Goal: Obtain resource: Download file/media

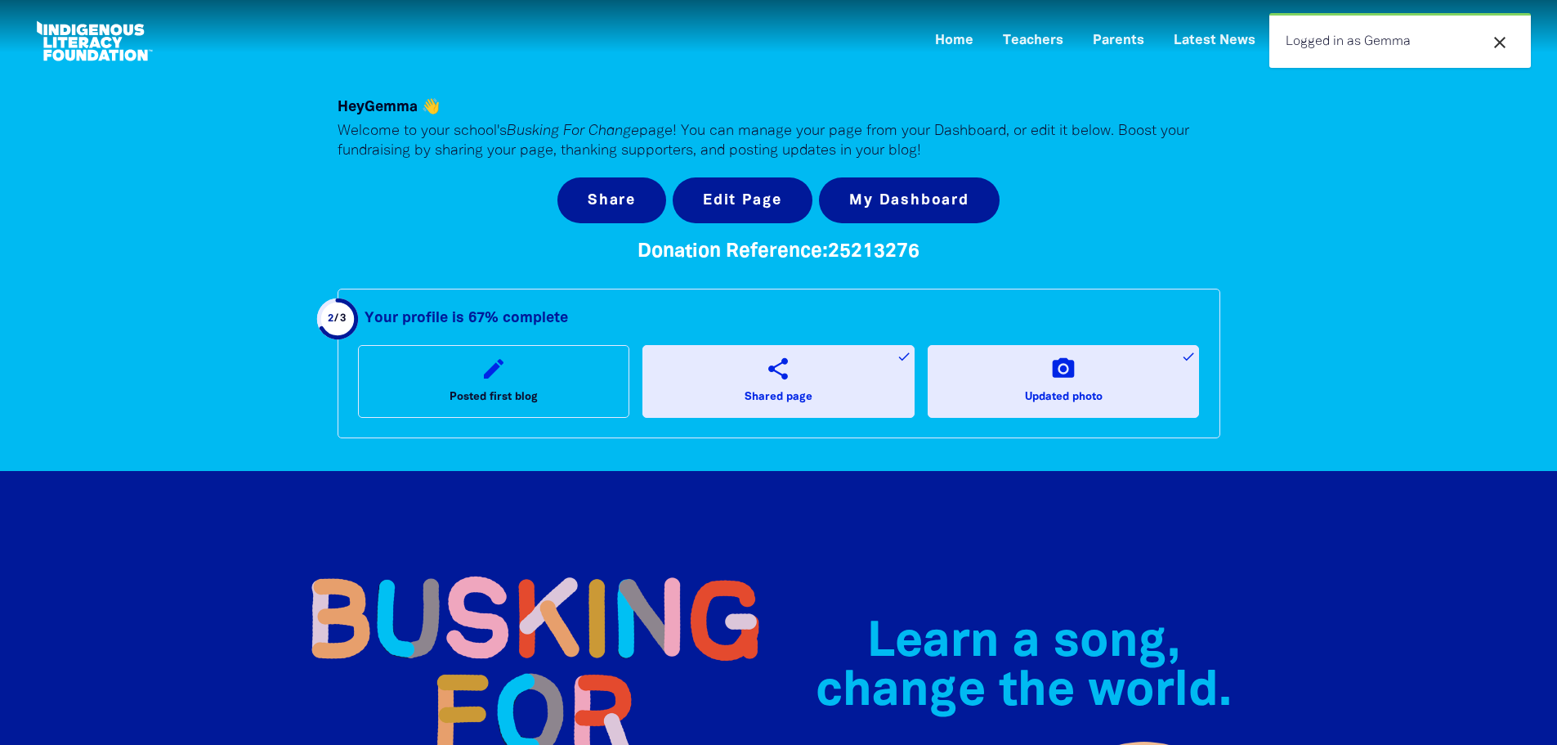
click at [1493, 43] on icon "close" at bounding box center [1500, 43] width 20 height 20
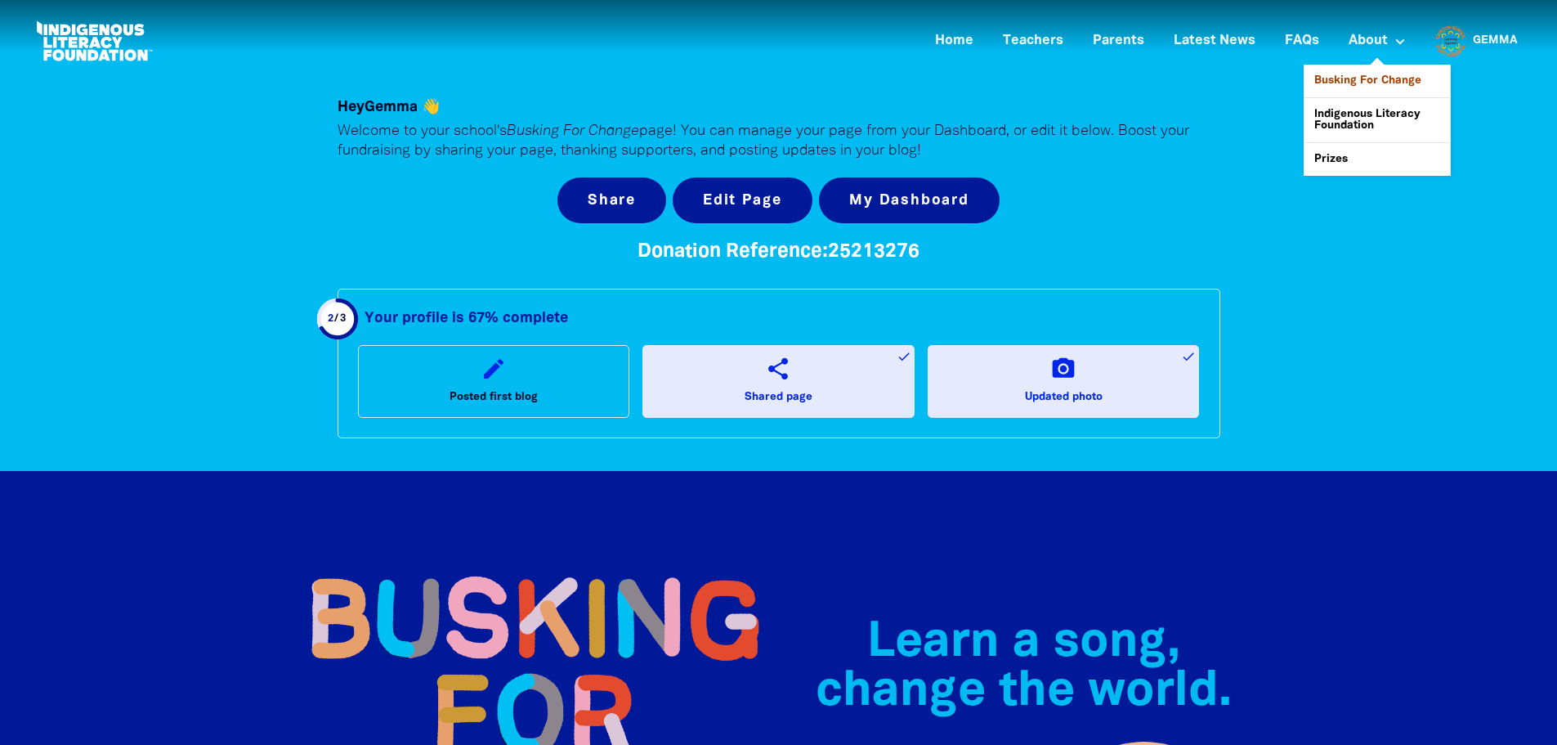
click at [1374, 65] on link "Busking For Change" at bounding box center [1377, 81] width 147 height 33
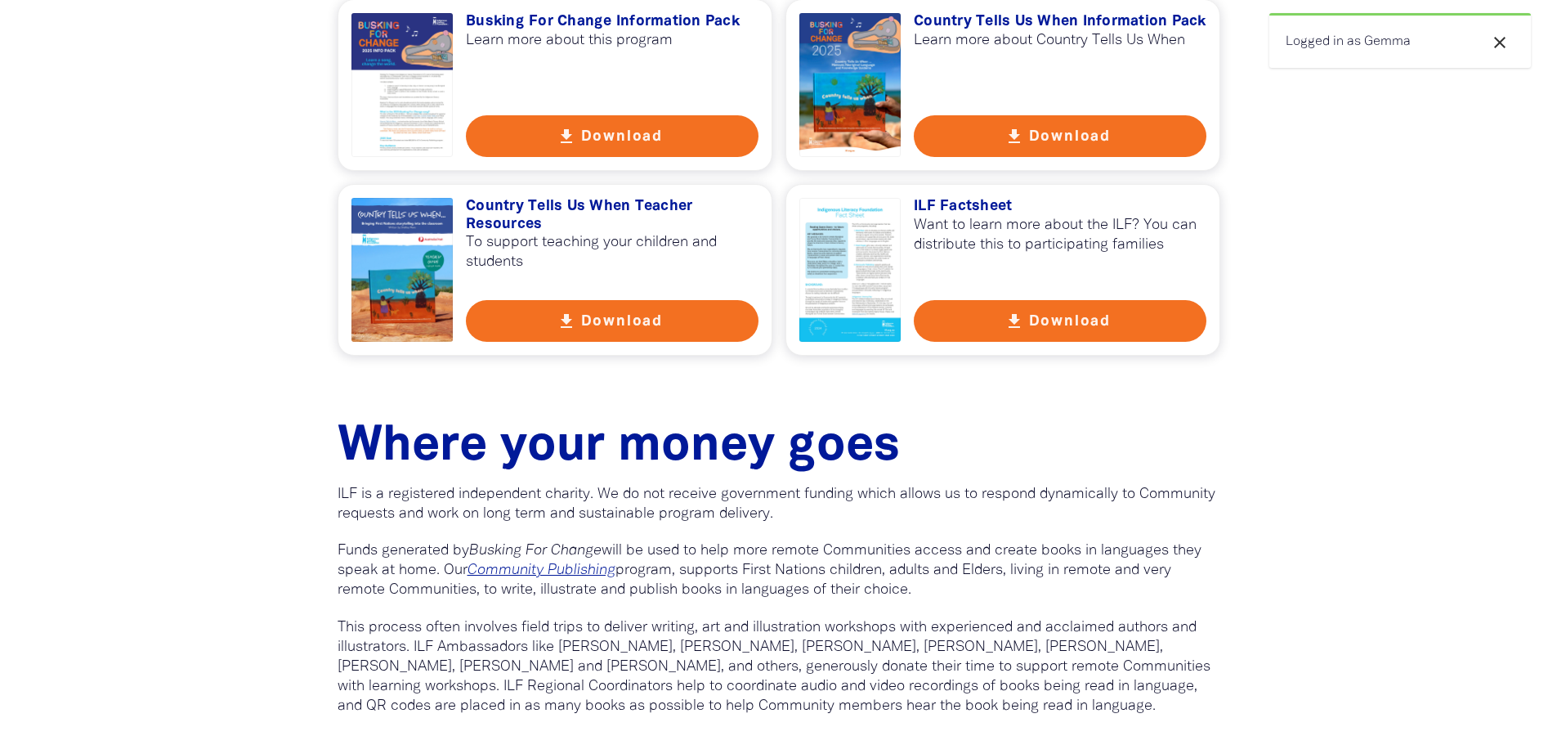
scroll to position [442, 0]
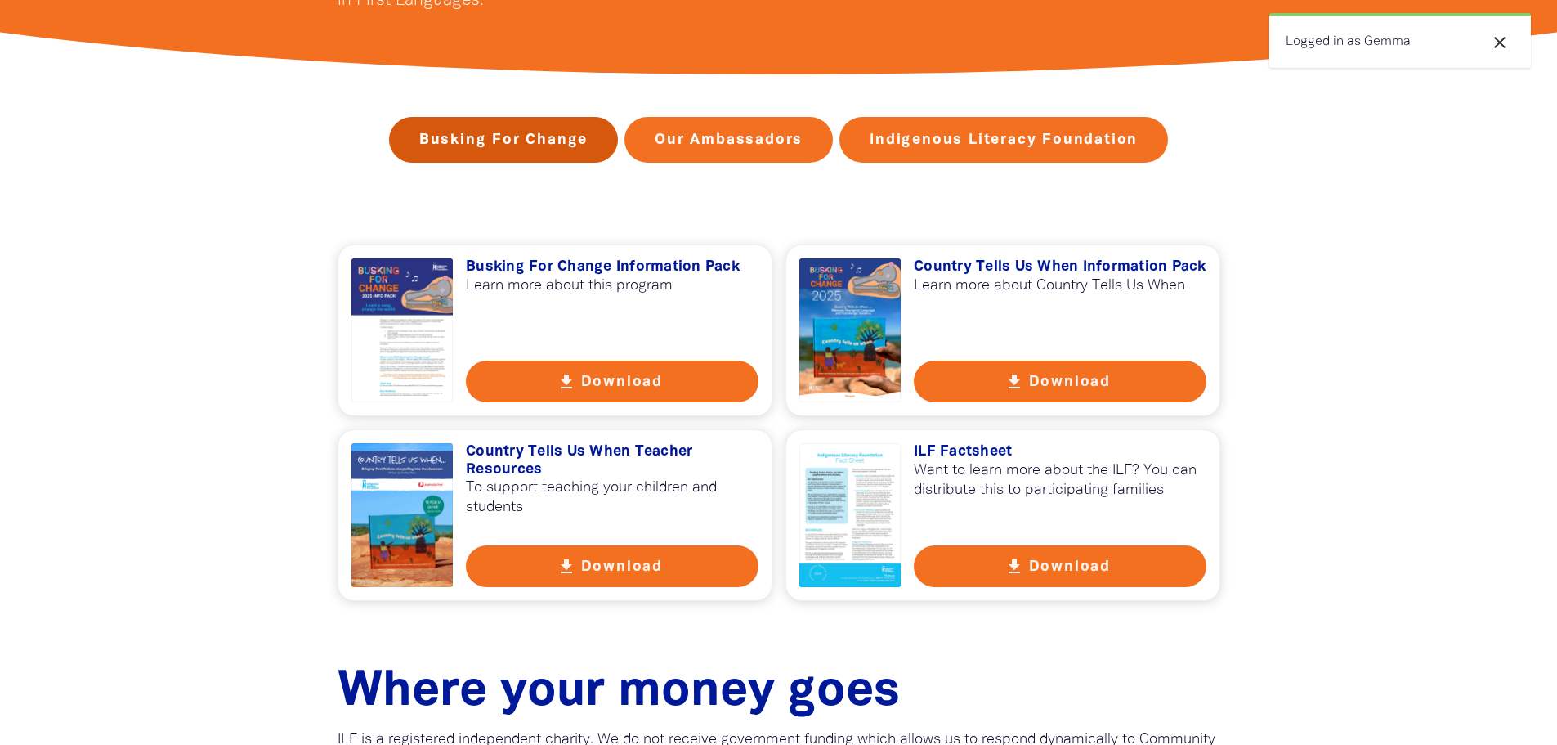
click at [530, 149] on link "Busking For Change" at bounding box center [503, 140] width 229 height 46
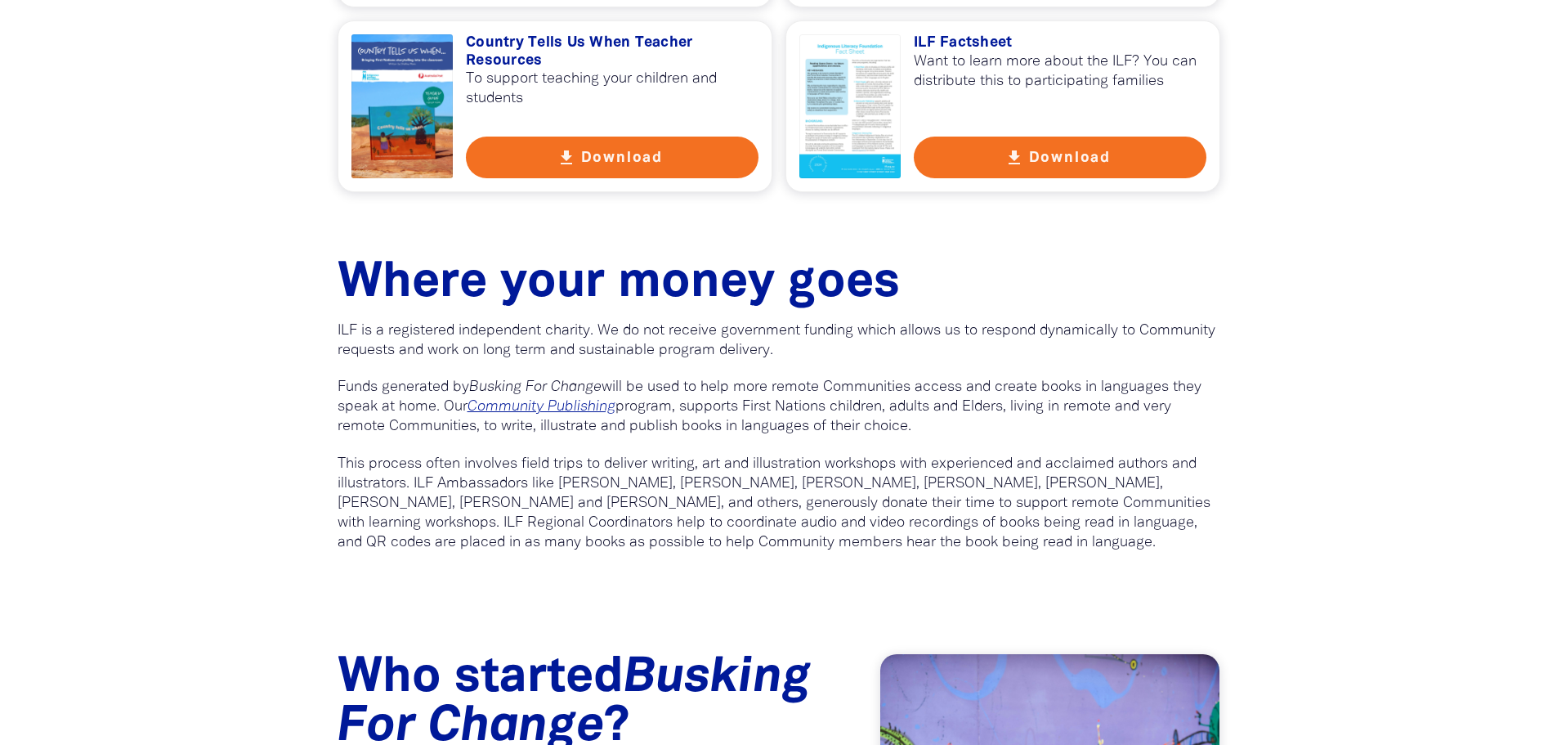
scroll to position [606, 0]
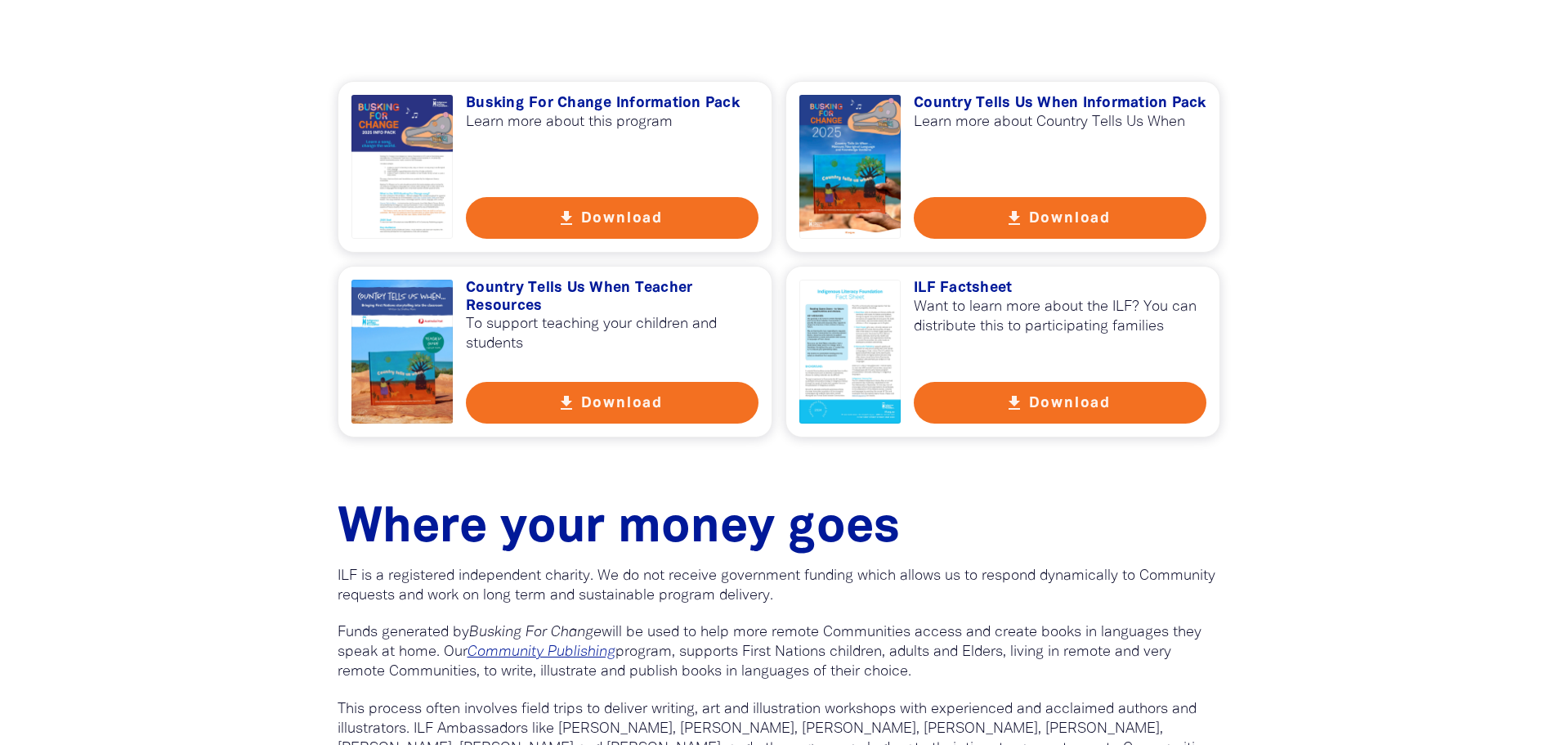
click at [545, 110] on h3 "Busking For Change Information Pack" at bounding box center [612, 104] width 293 height 18
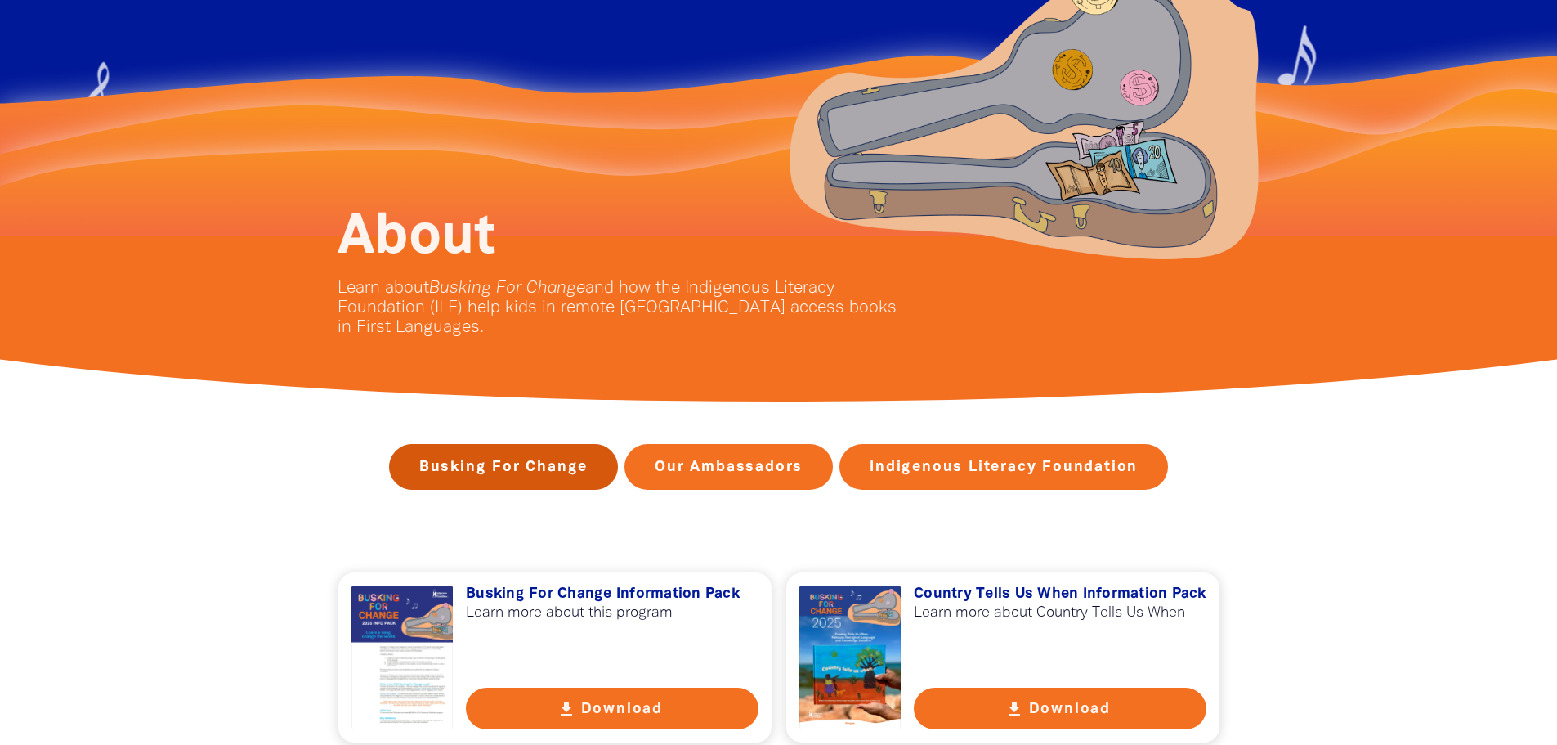
scroll to position [0, 0]
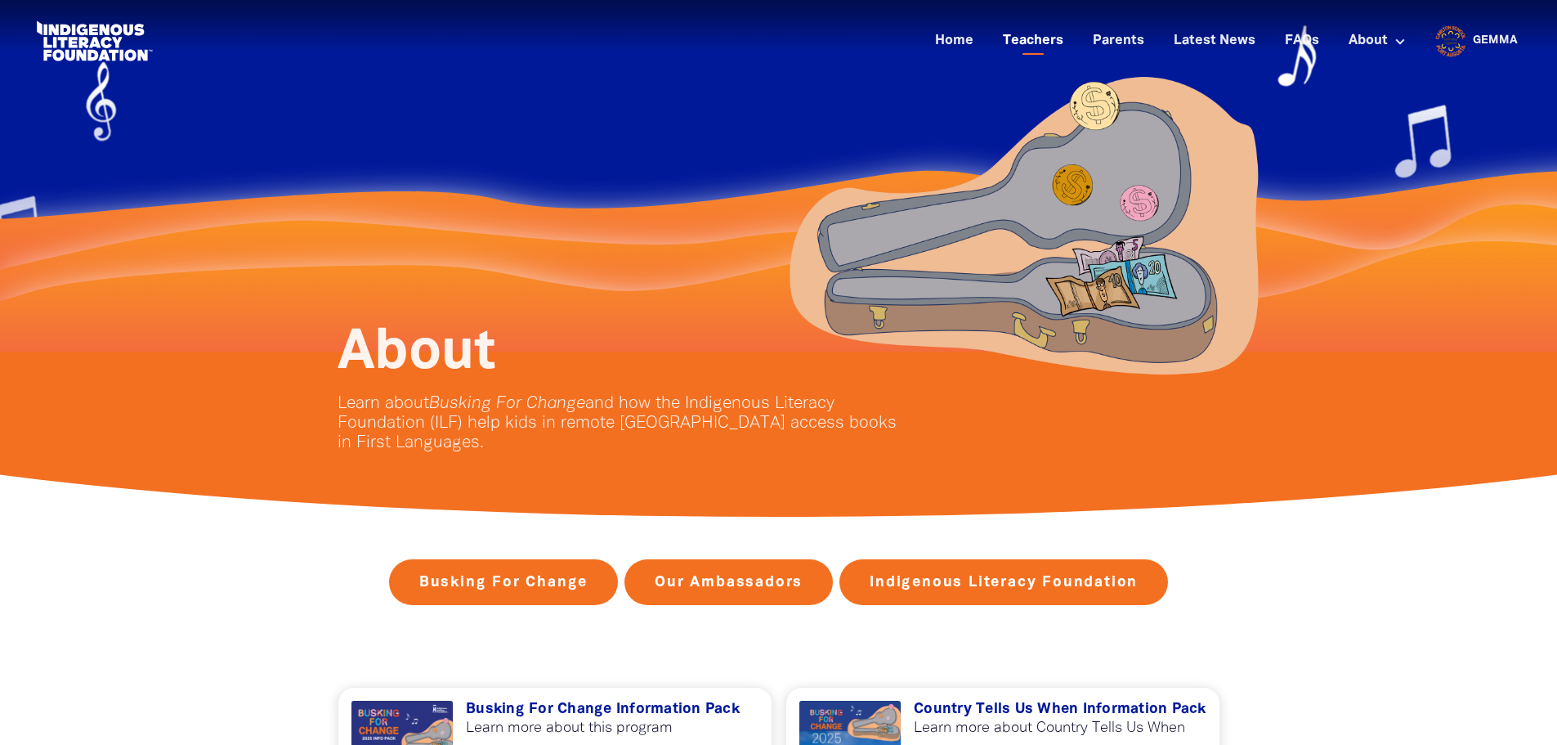
click at [1055, 34] on link "Teachers" at bounding box center [1033, 41] width 80 height 27
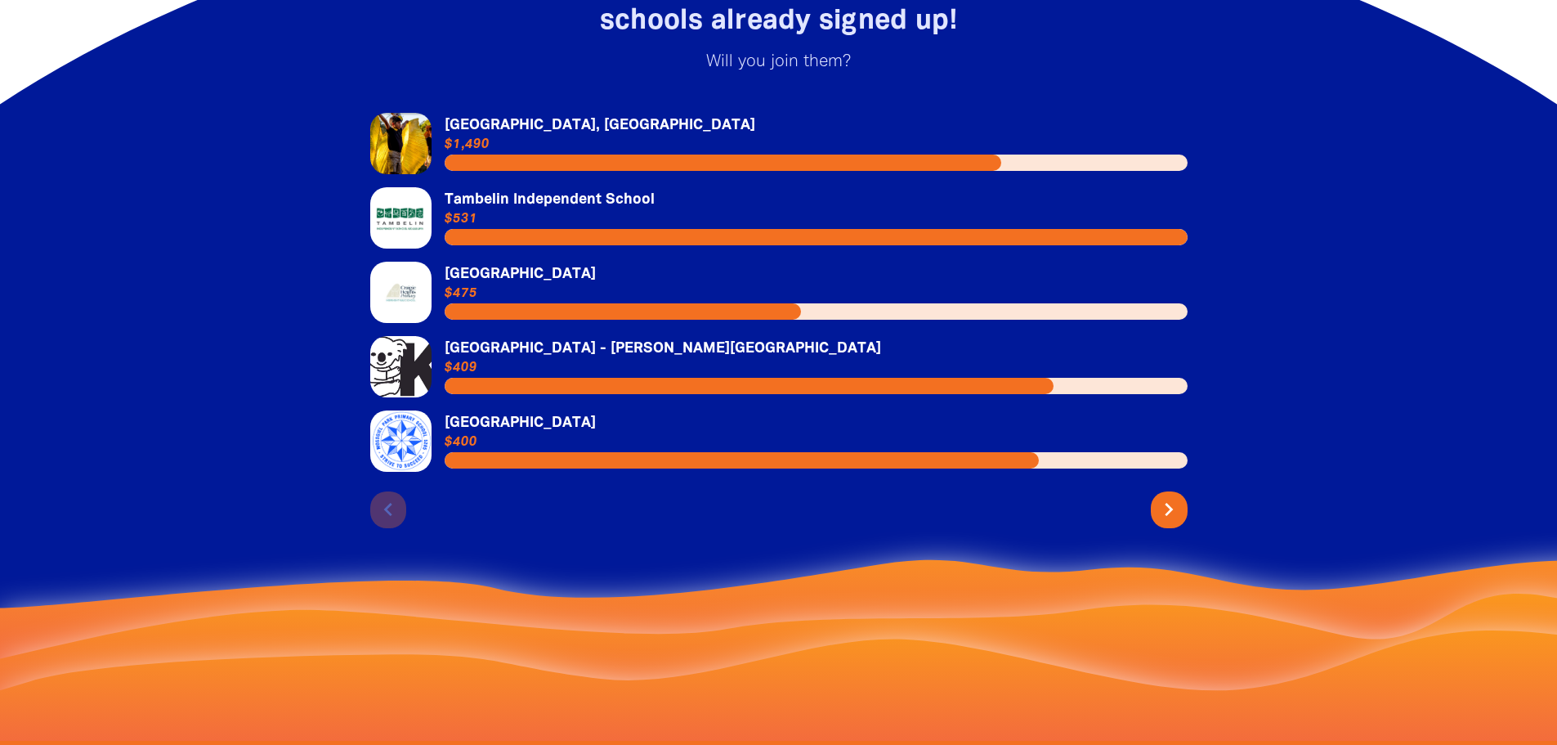
scroll to position [3269, 0]
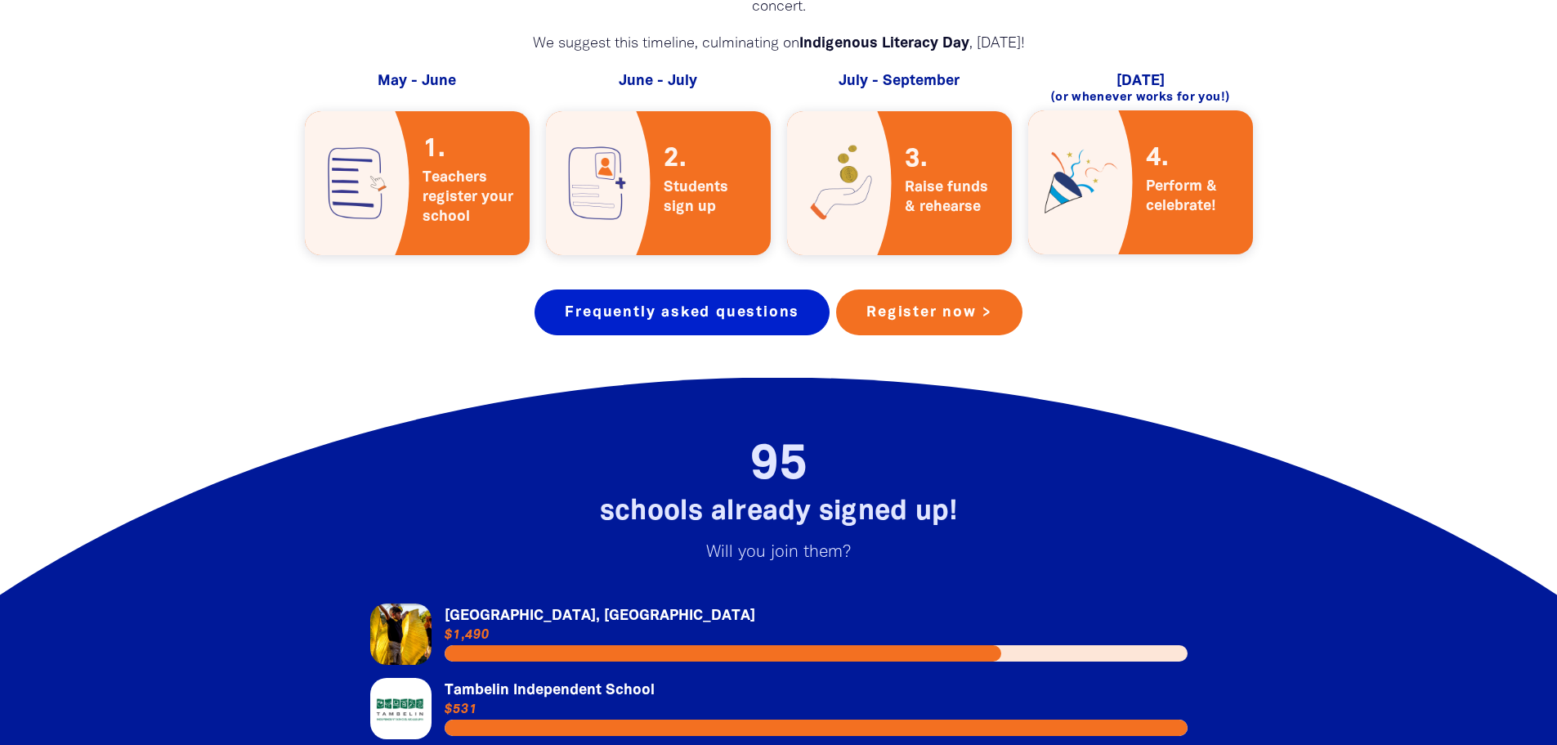
click at [632, 292] on link "Frequently asked questions" at bounding box center [682, 312] width 295 height 46
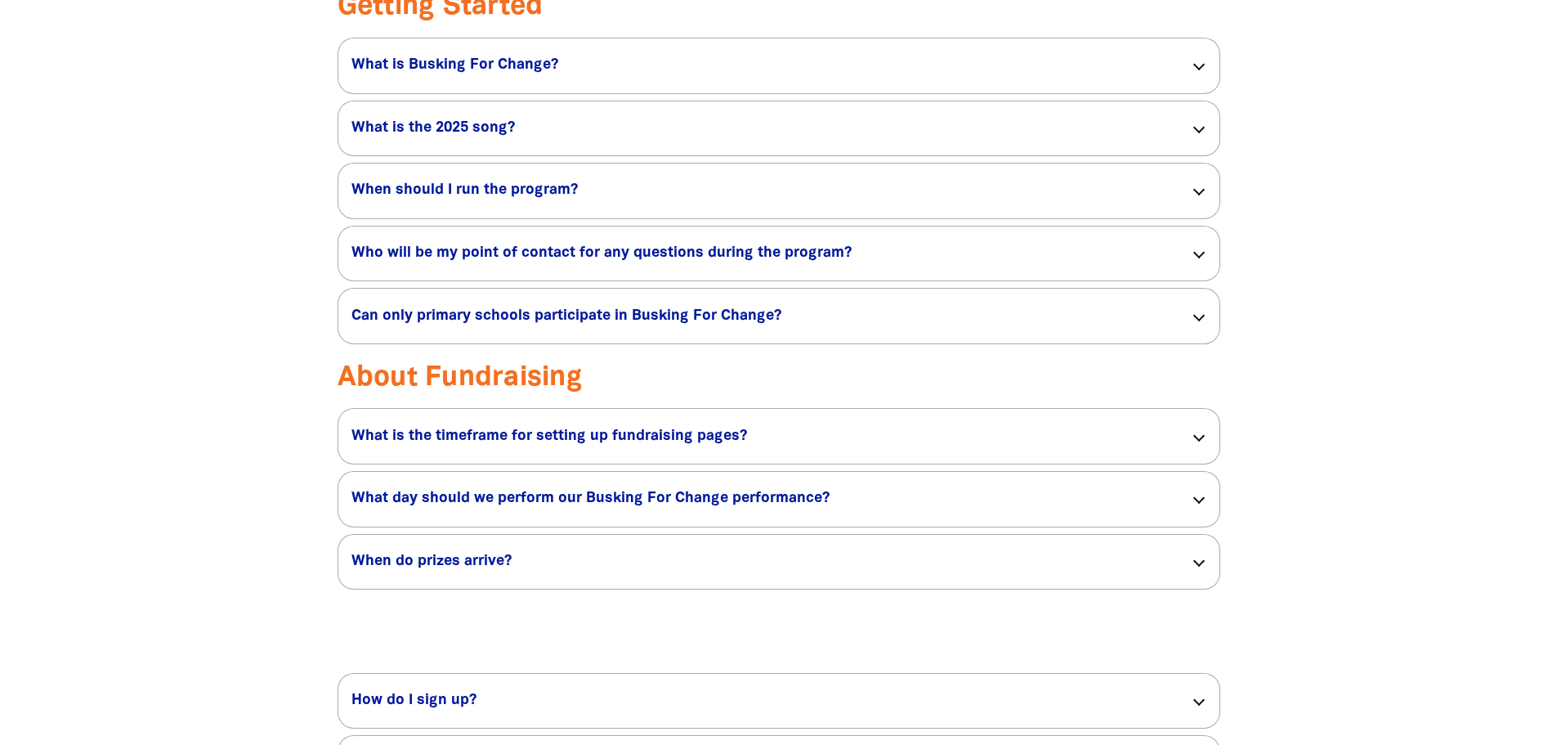
scroll to position [3188, 0]
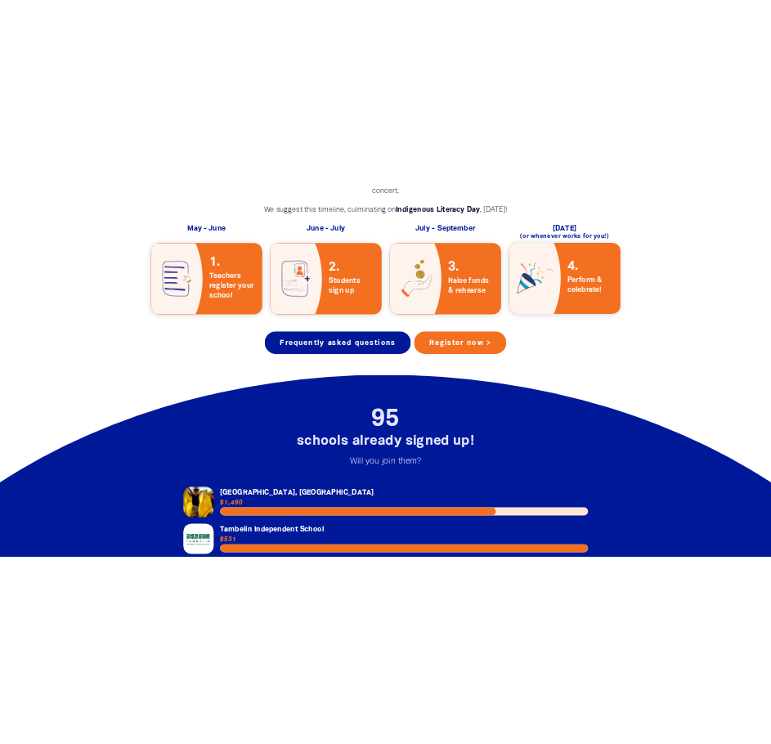
scroll to position [3541, 0]
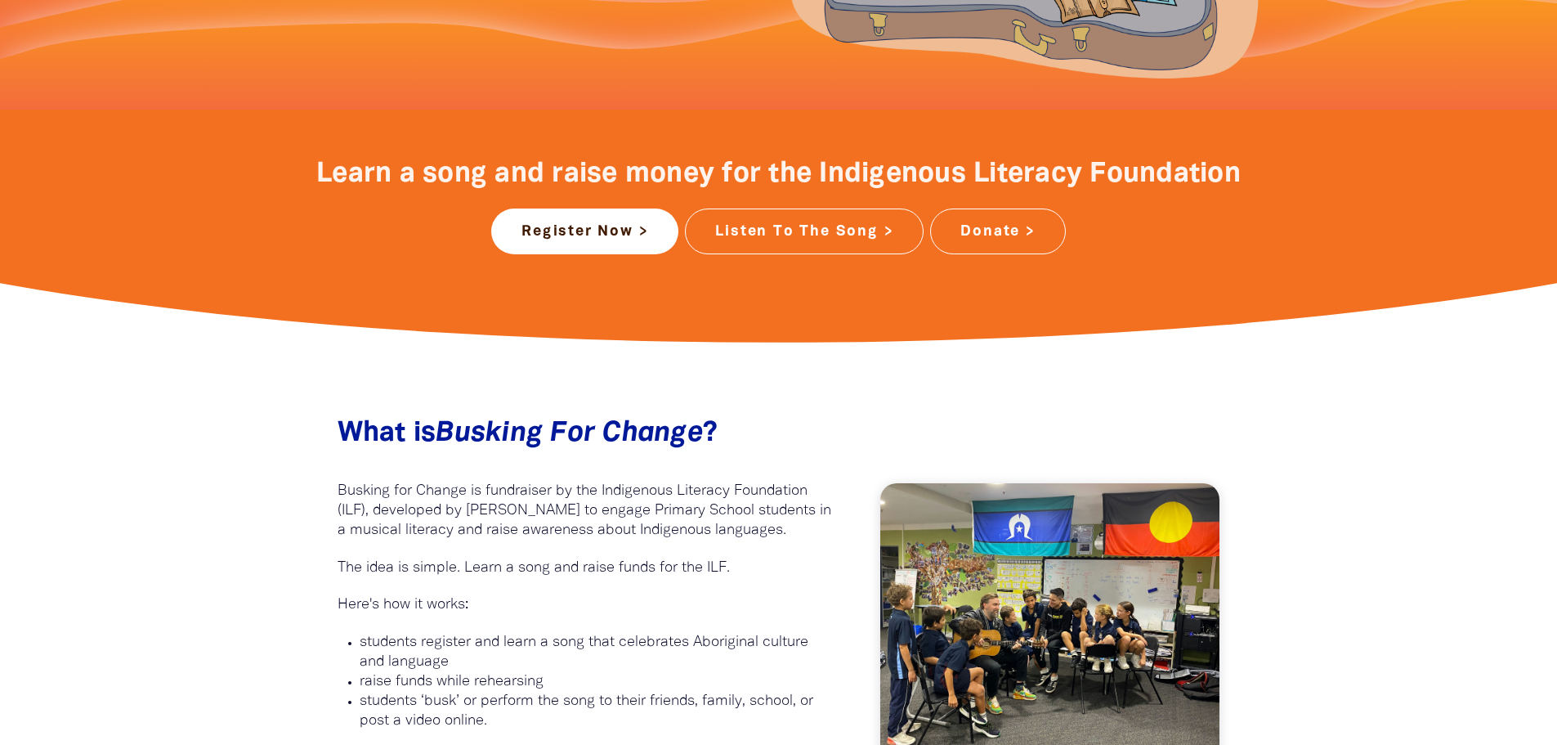
scroll to position [654, 0]
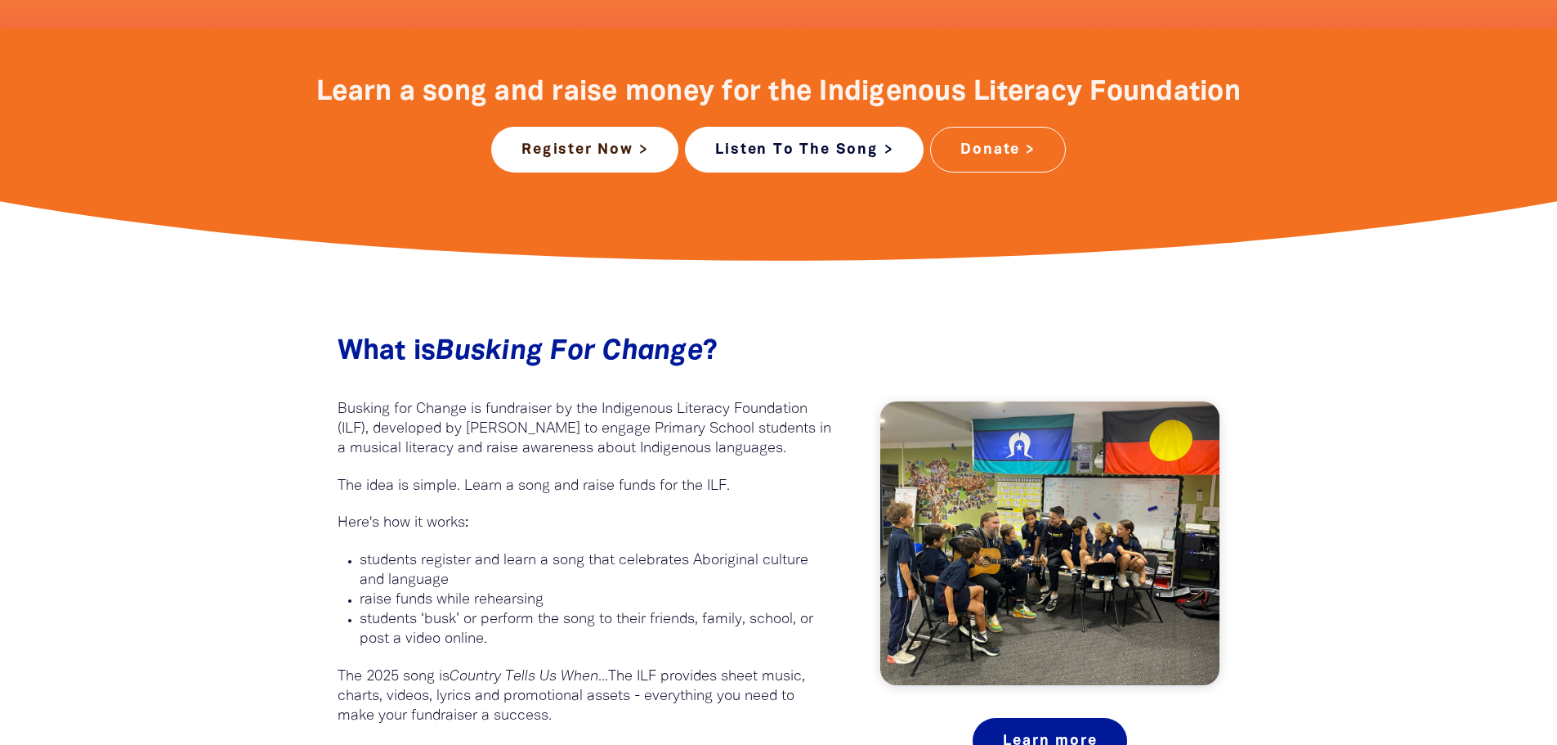
click at [785, 151] on link "Listen To The Song >" at bounding box center [804, 150] width 239 height 46
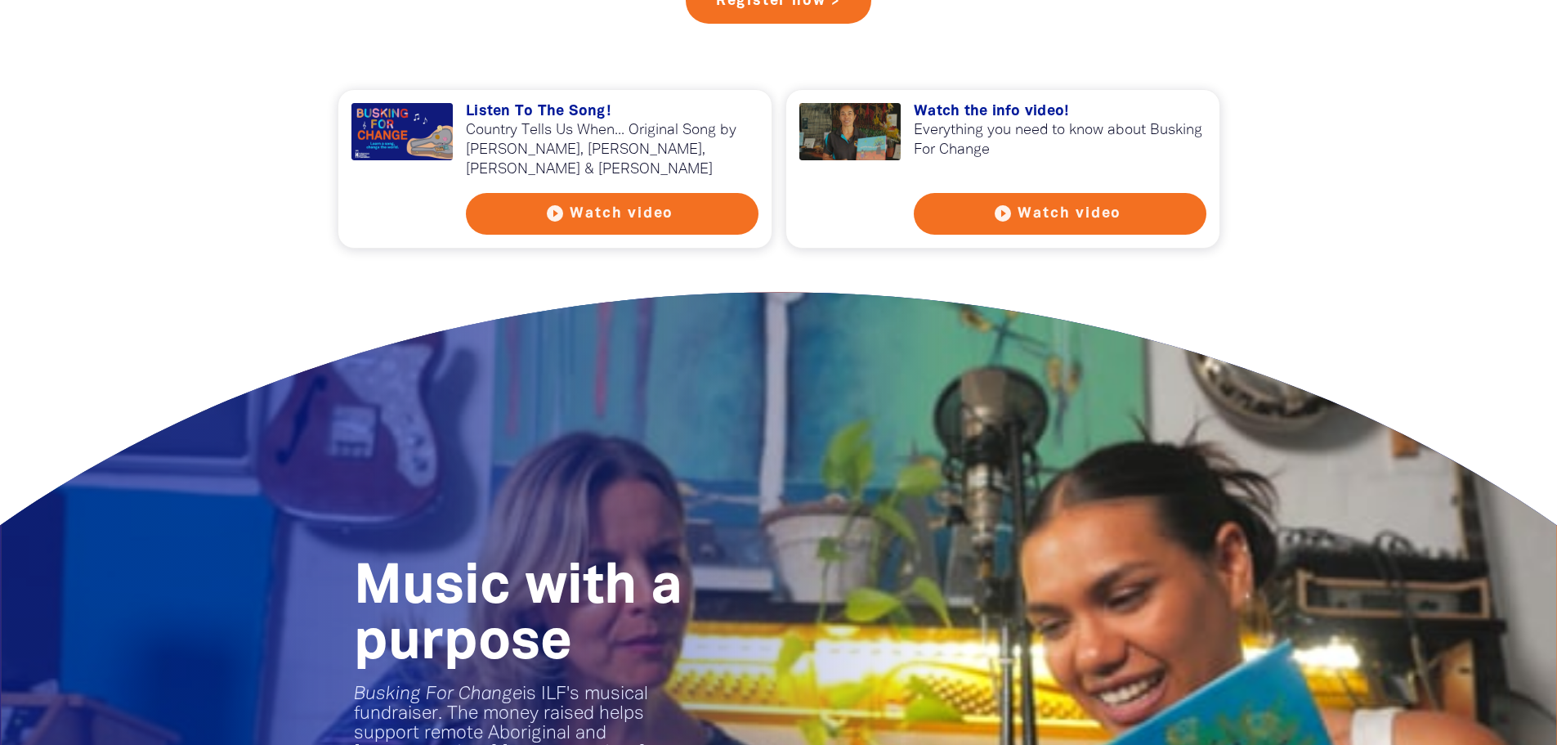
scroll to position [0, 0]
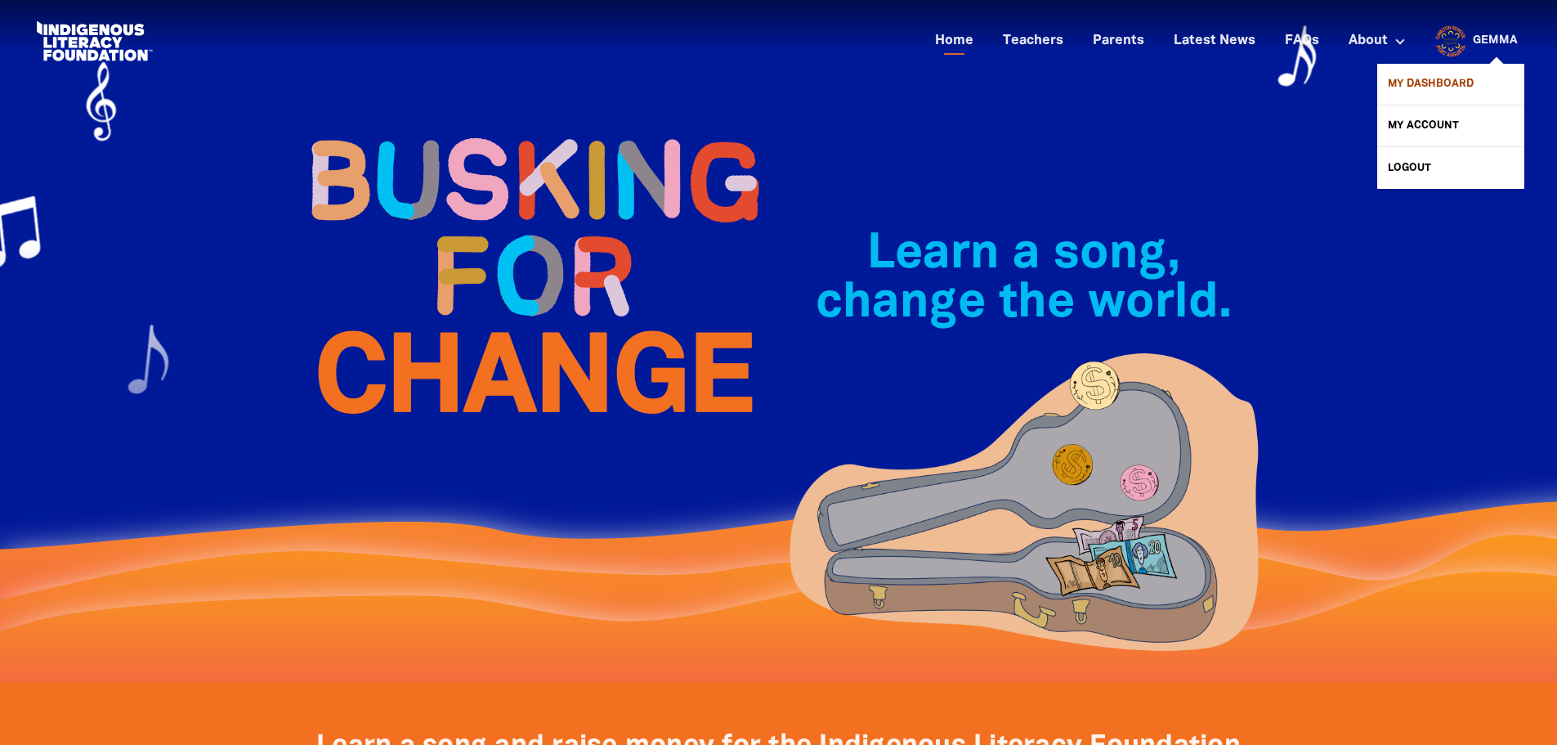
click at [1446, 84] on link "My Dashboard" at bounding box center [1450, 84] width 147 height 41
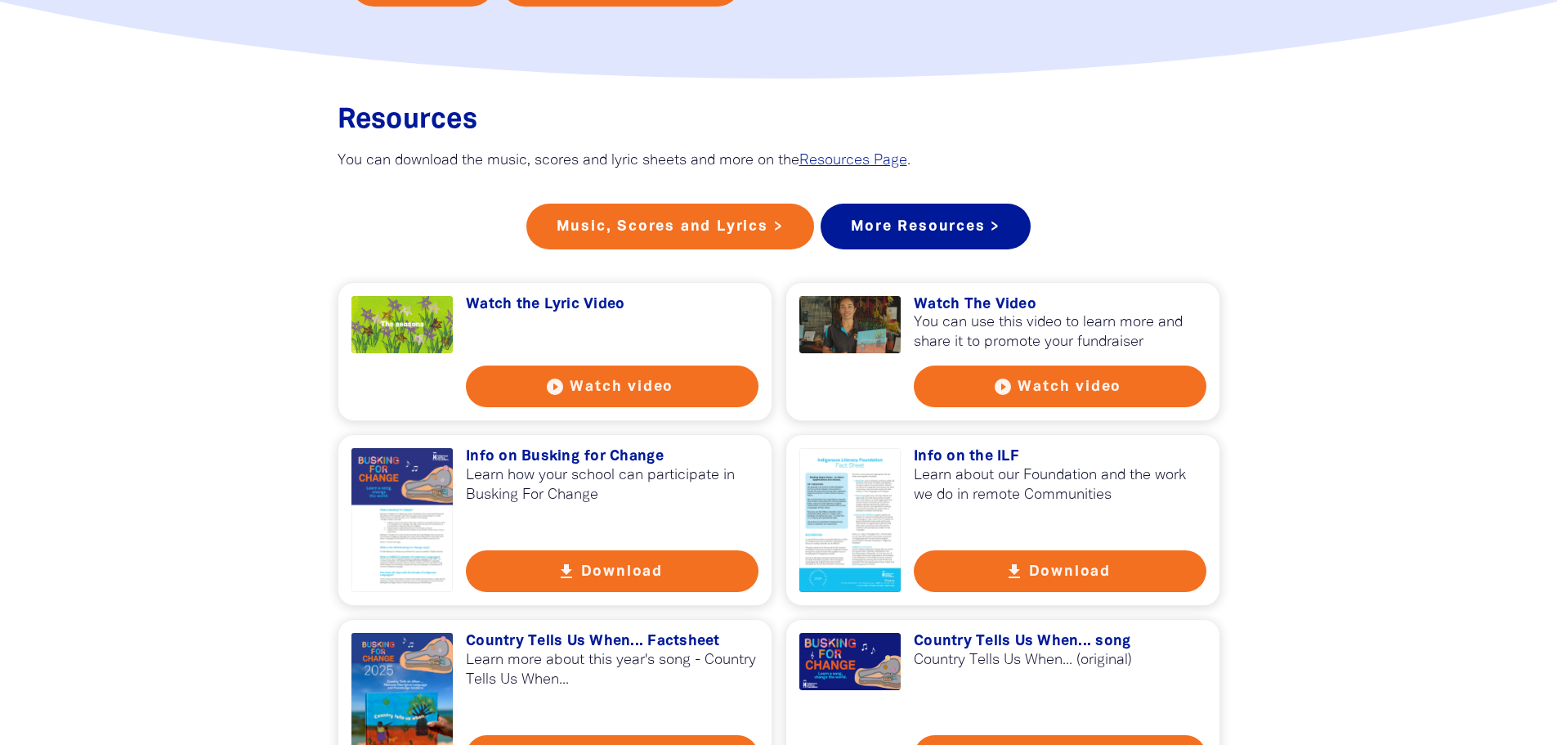
scroll to position [1390, 0]
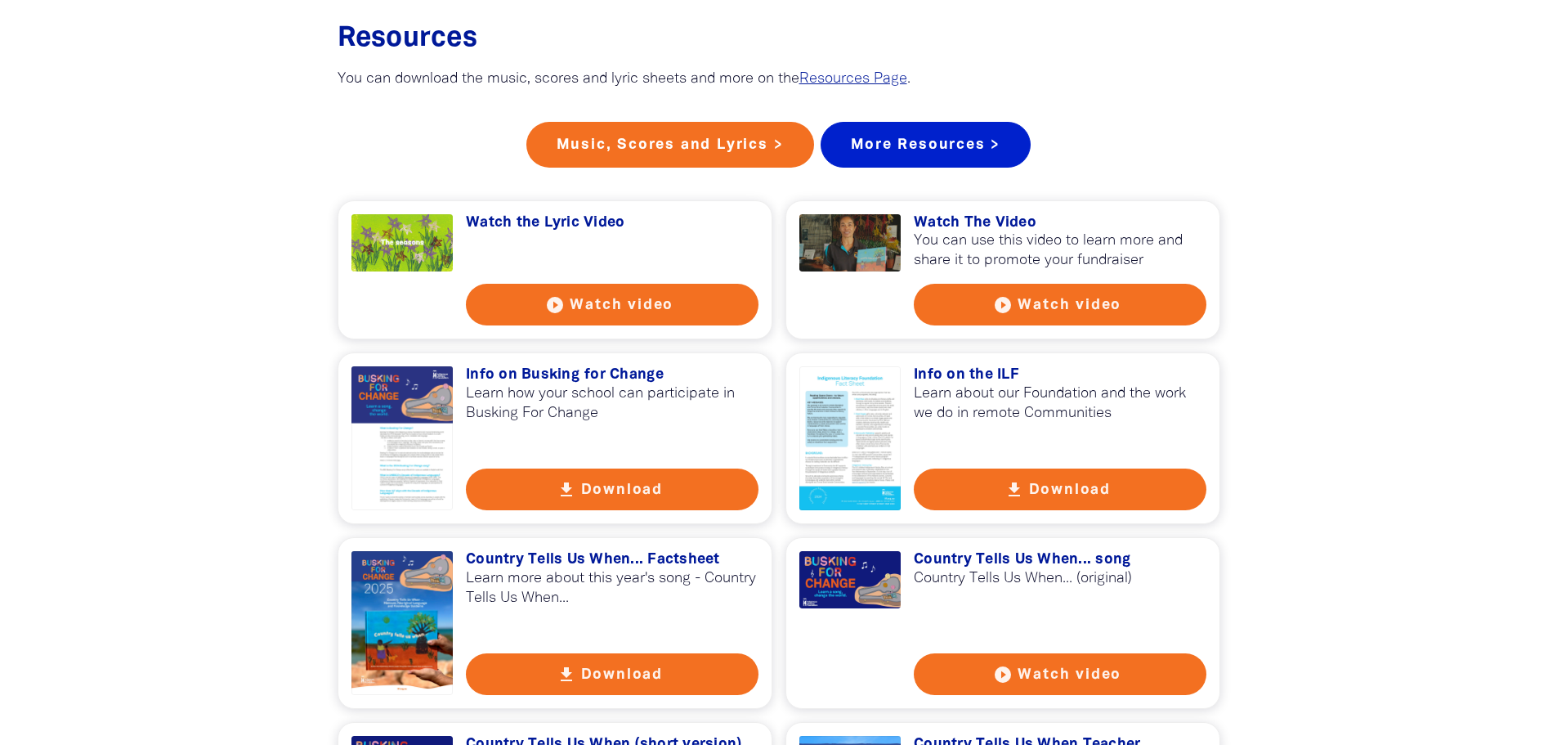
click at [883, 166] on link "More Resources >" at bounding box center [926, 145] width 211 height 46
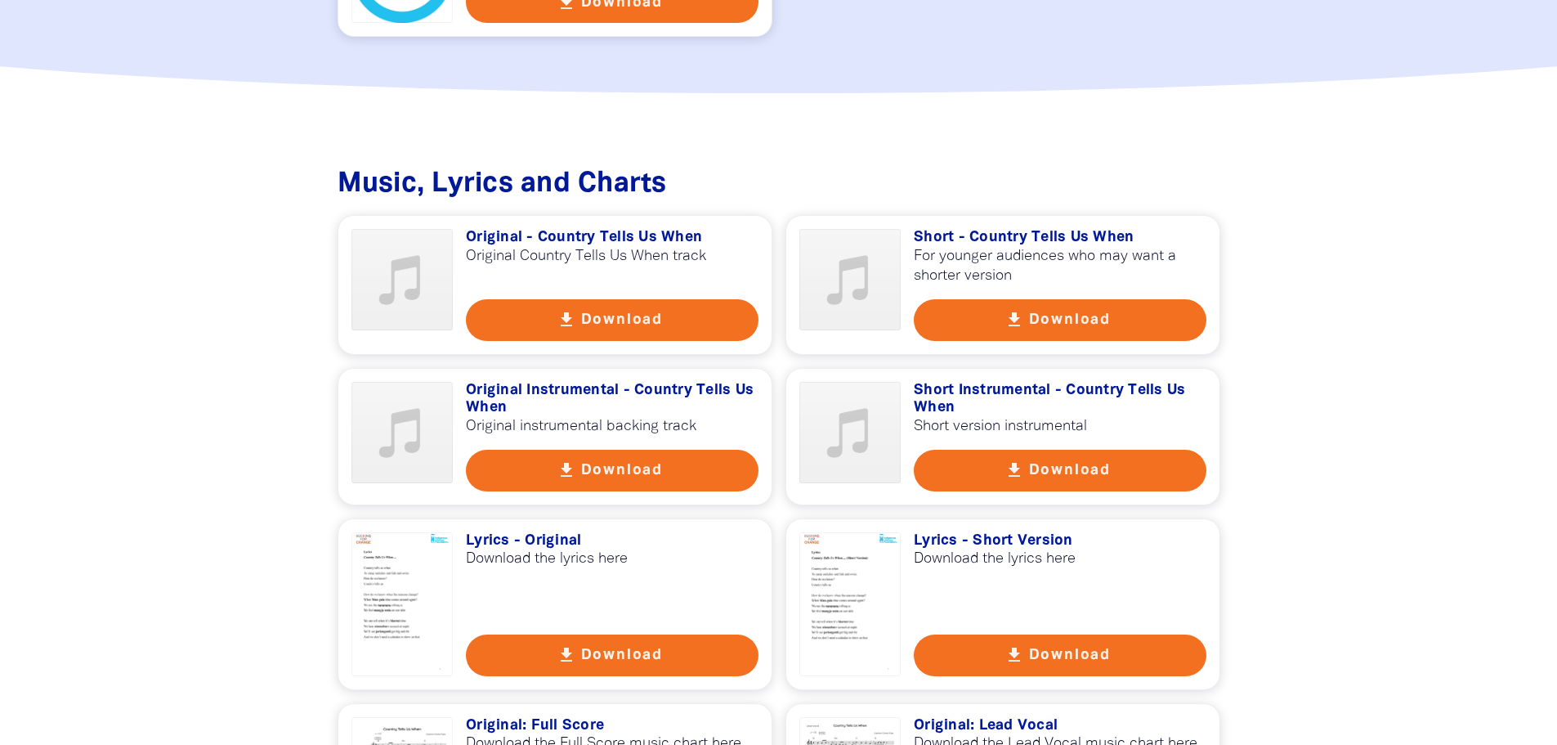
scroll to position [3188, 0]
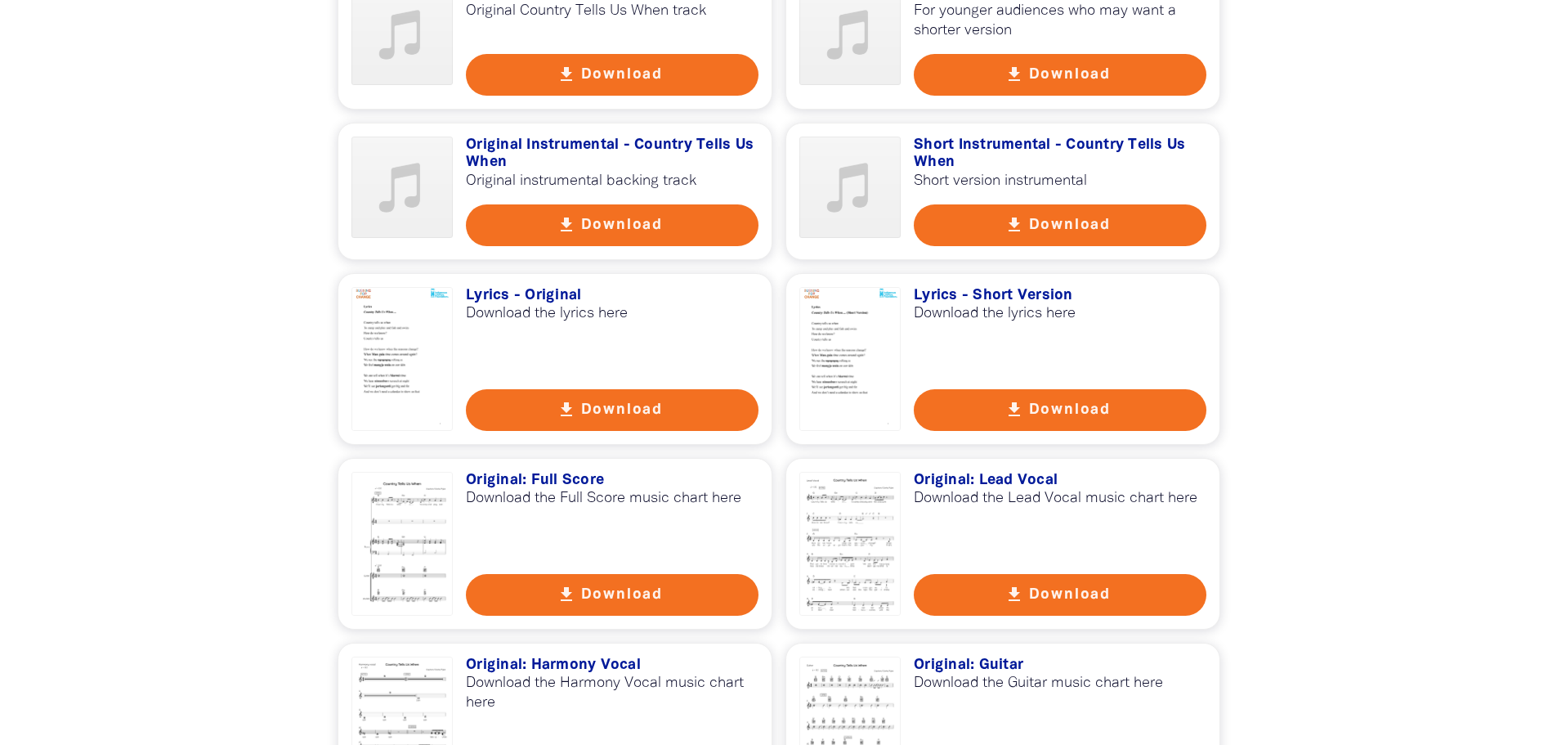
click at [983, 389] on button "get_app Download" at bounding box center [1060, 410] width 293 height 42
